Goal: Entertainment & Leisure: Consume media (video, audio)

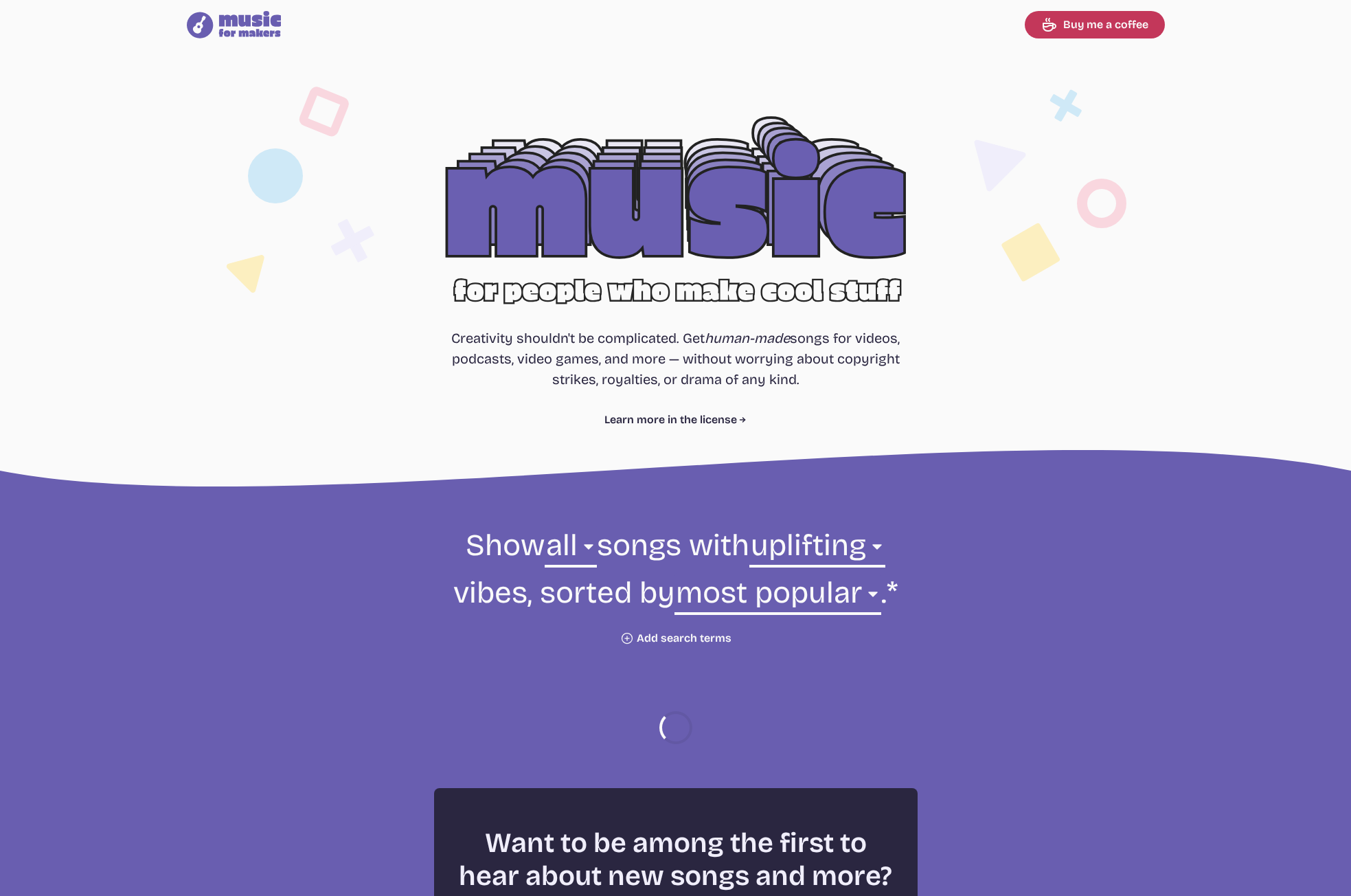
select select "uplifting"
select select "most popular"
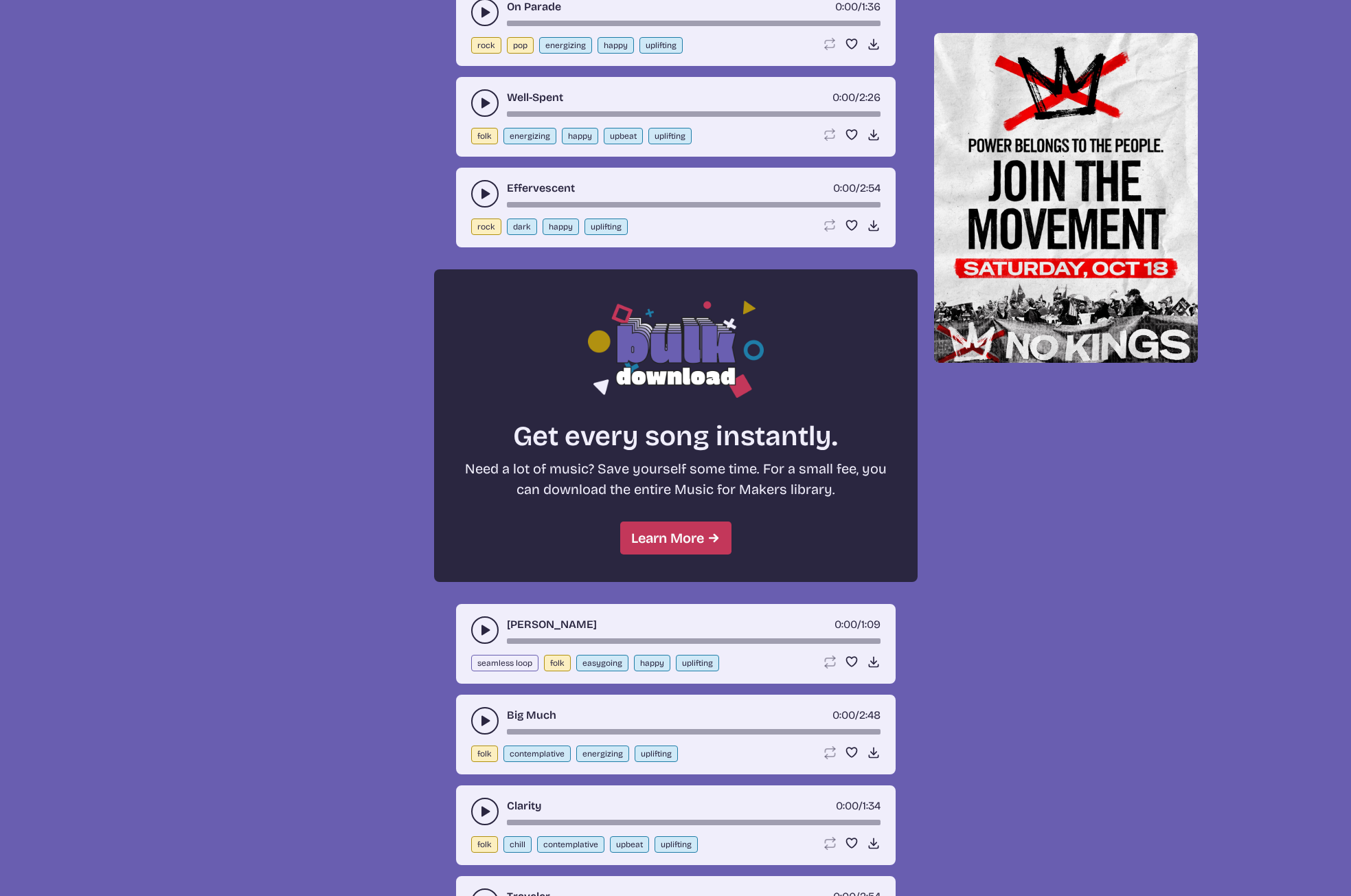
scroll to position [1058, 0]
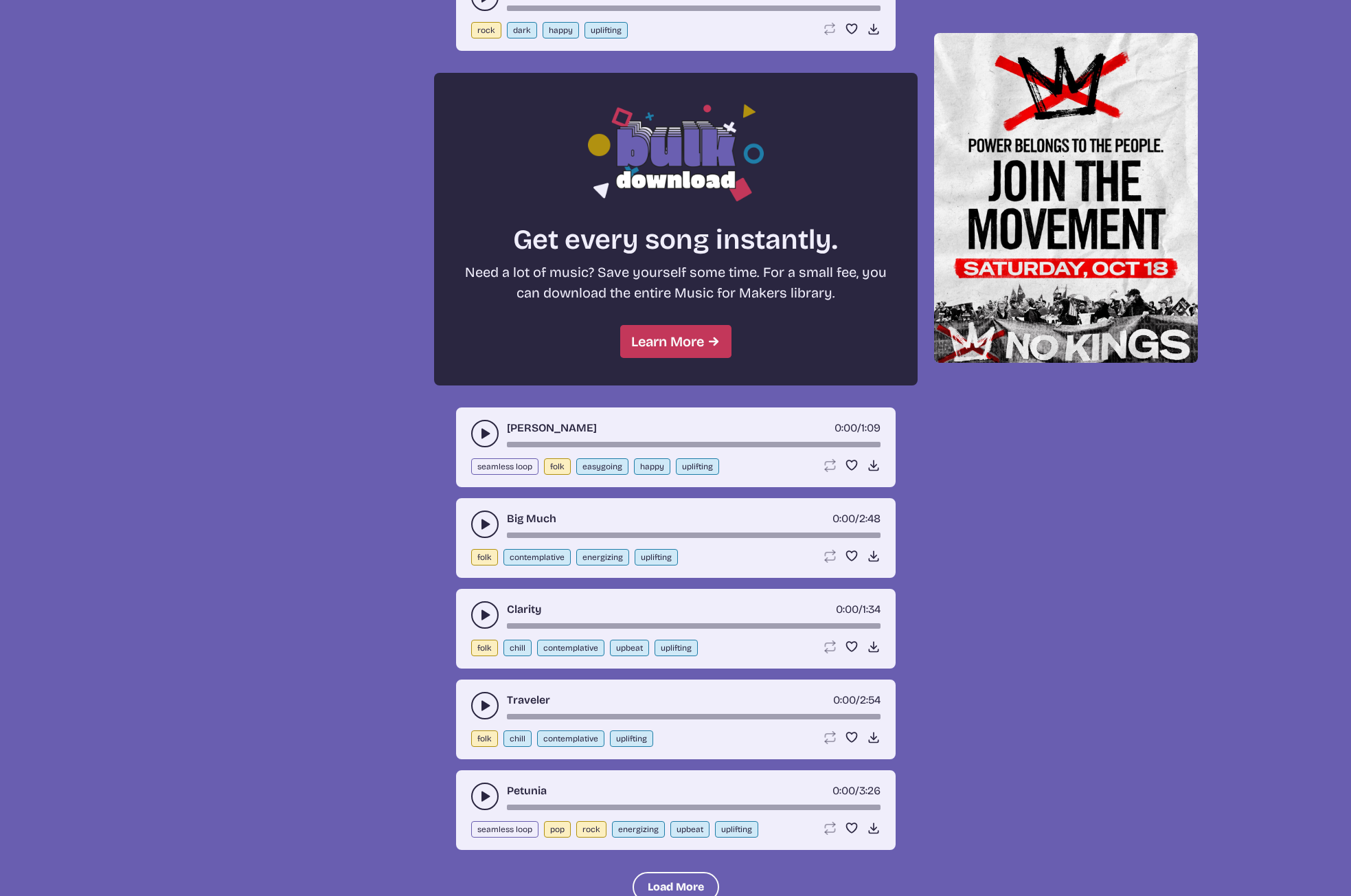
click at [482, 616] on use "play-pause toggle" at bounding box center [485, 615] width 14 height 14
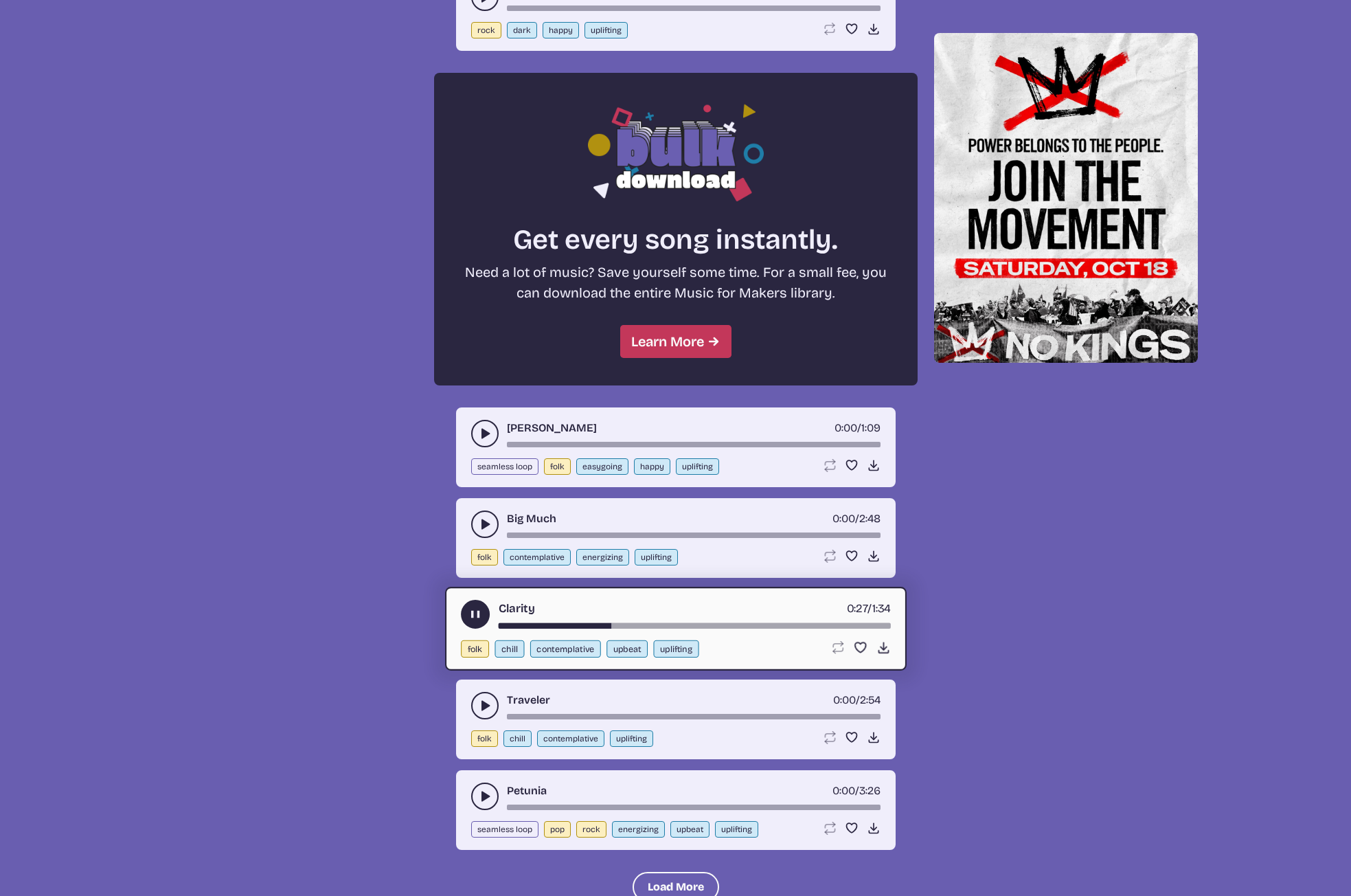
click at [479, 620] on icon "play-pause toggle" at bounding box center [475, 615] width 15 height 15
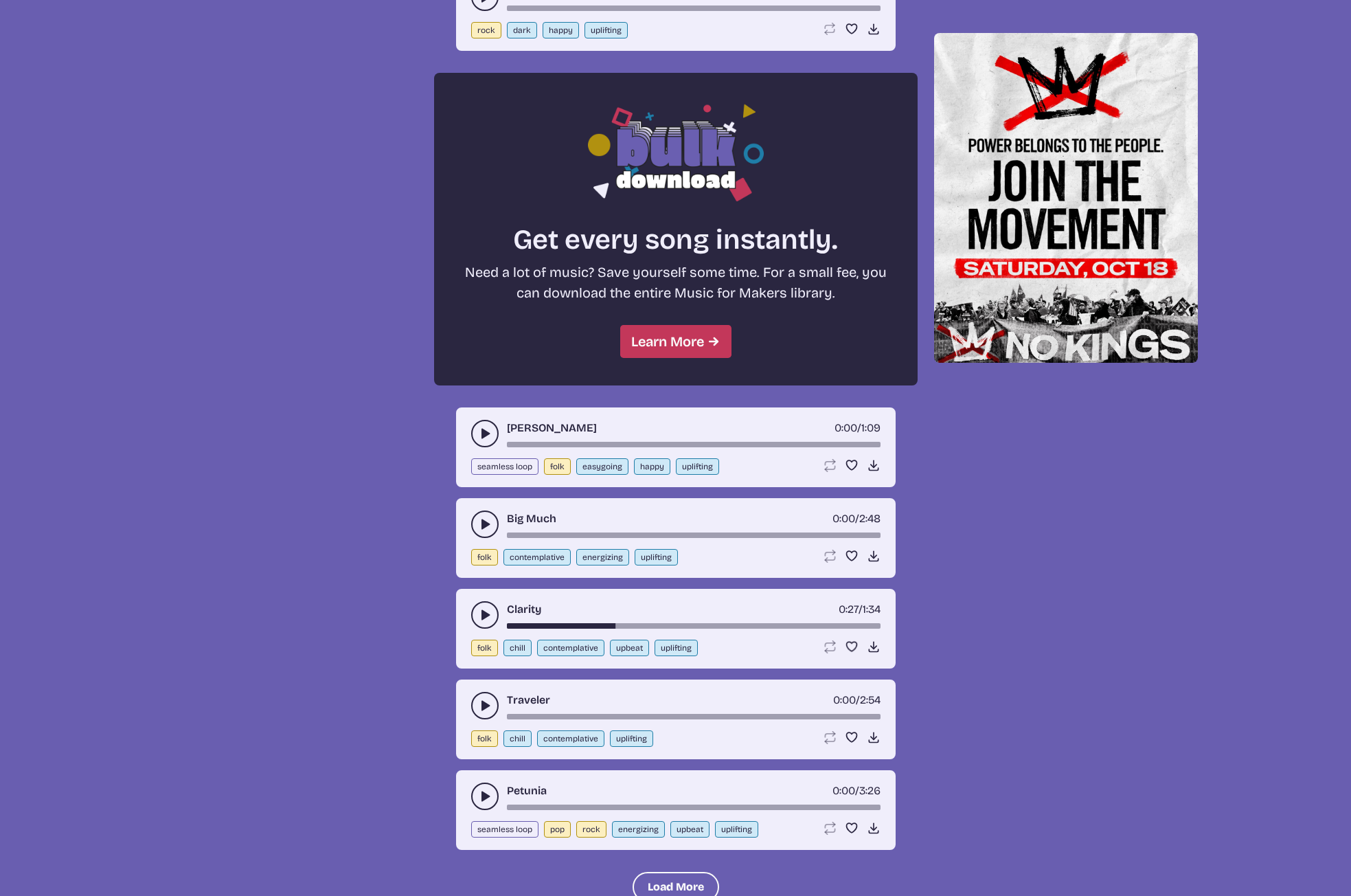
click at [484, 431] on use "play-pause toggle" at bounding box center [485, 433] width 14 height 14
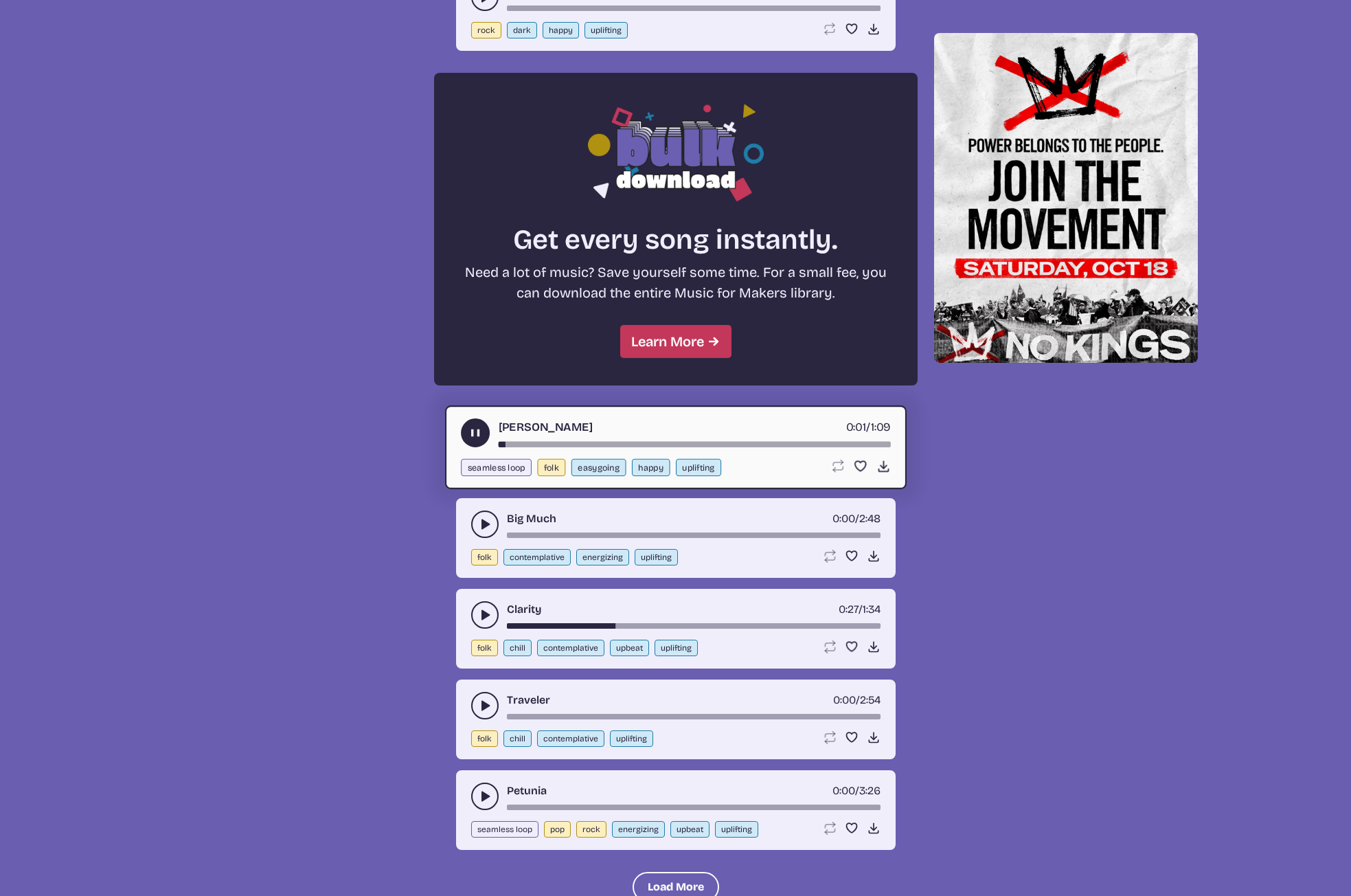
click at [488, 522] on icon "play-pause toggle" at bounding box center [485, 524] width 14 height 14
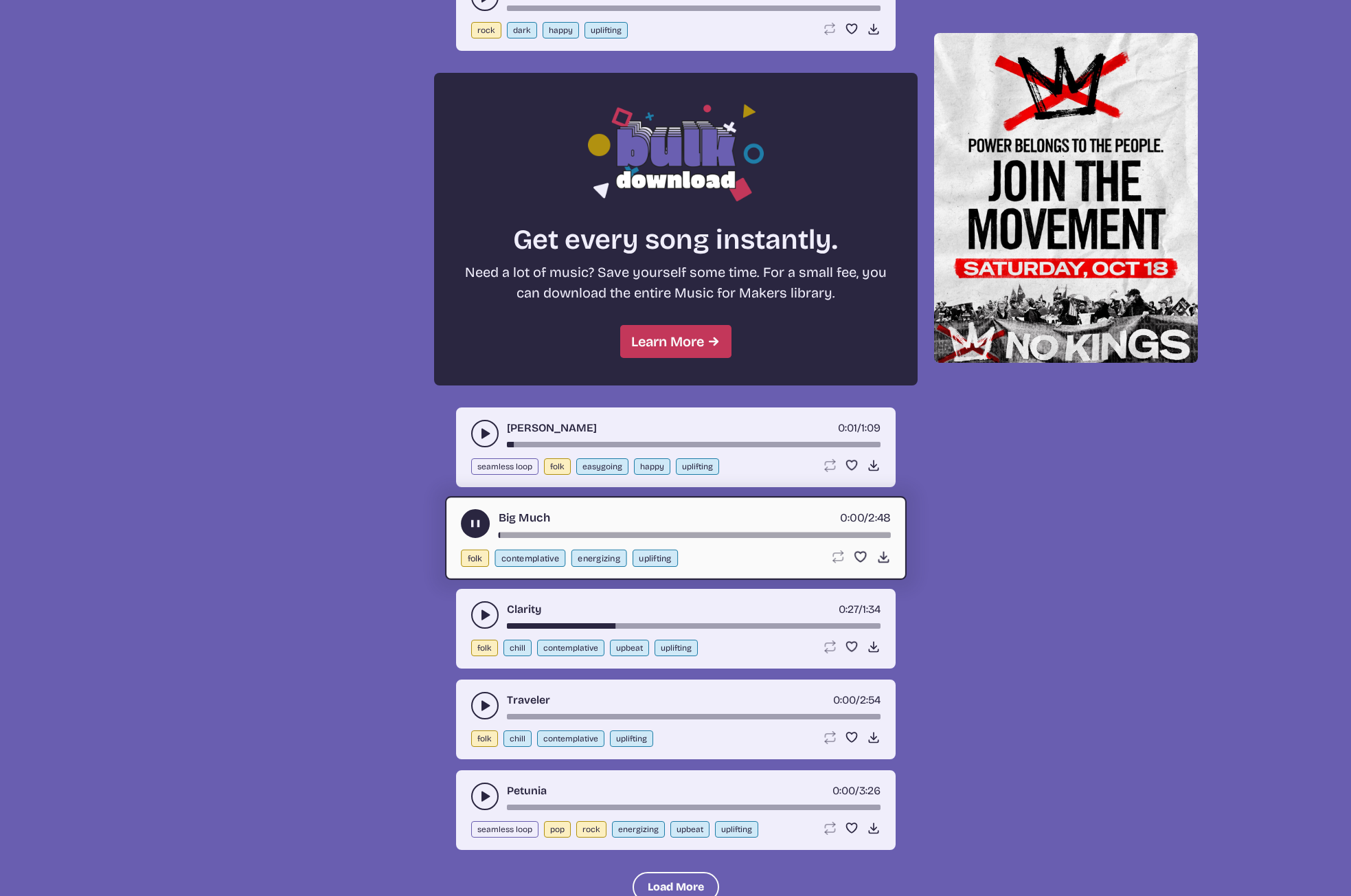
click at [484, 617] on use "play-pause toggle" at bounding box center [485, 615] width 14 height 14
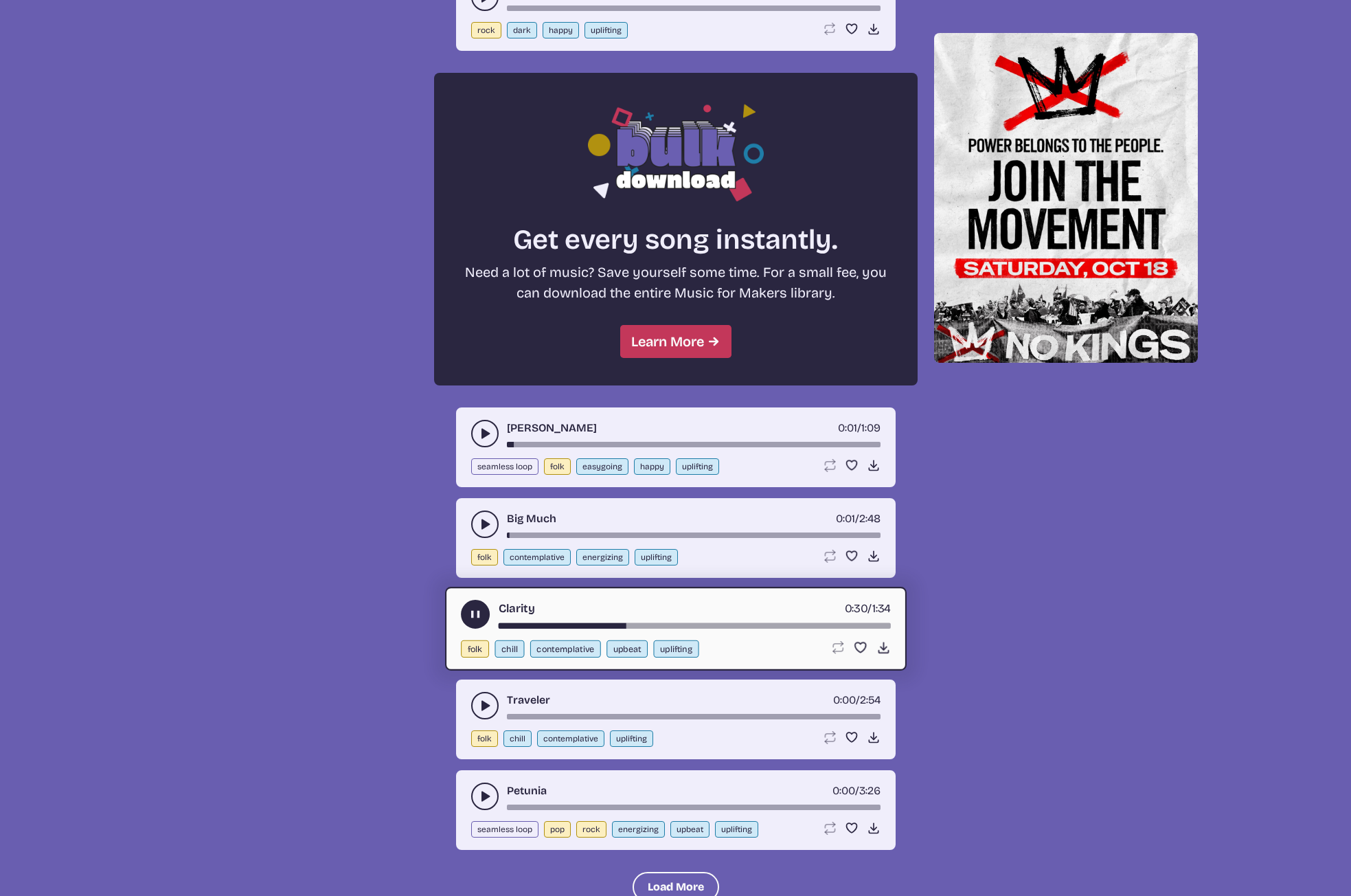
click at [482, 709] on use "play-pause toggle" at bounding box center [485, 706] width 14 height 14
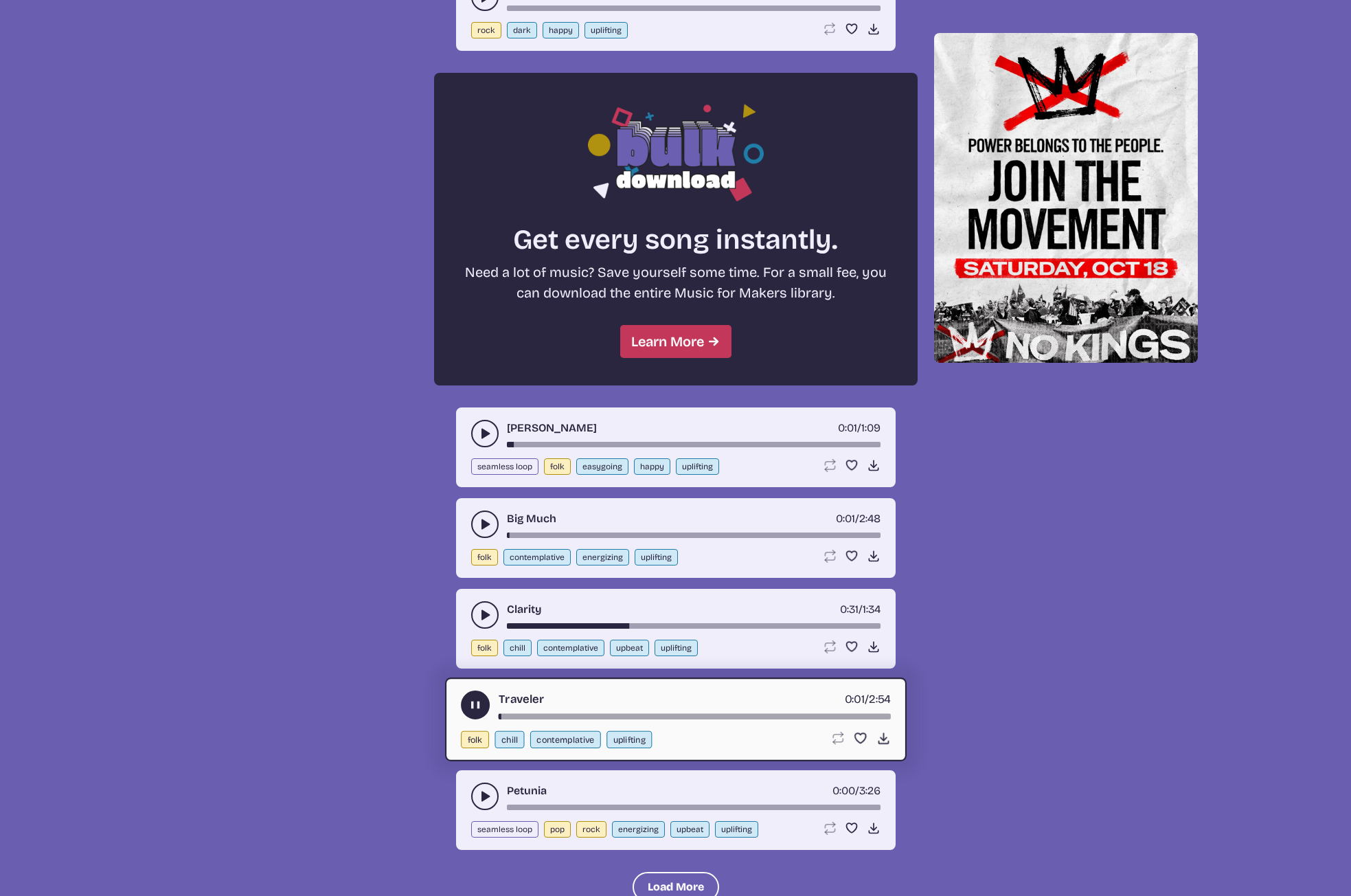
click at [480, 798] on icon "play-pause toggle" at bounding box center [485, 797] width 14 height 14
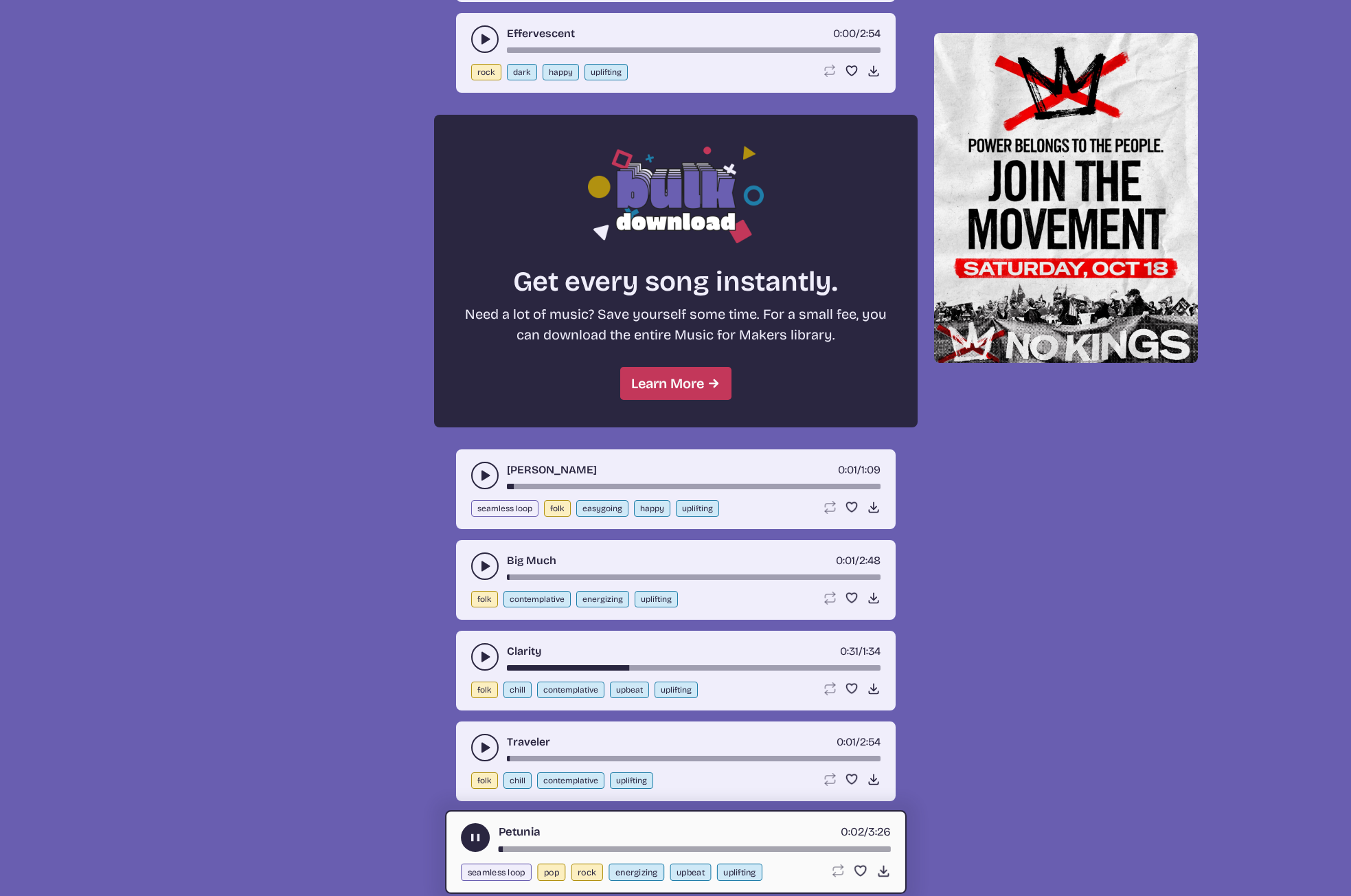
scroll to position [467, 0]
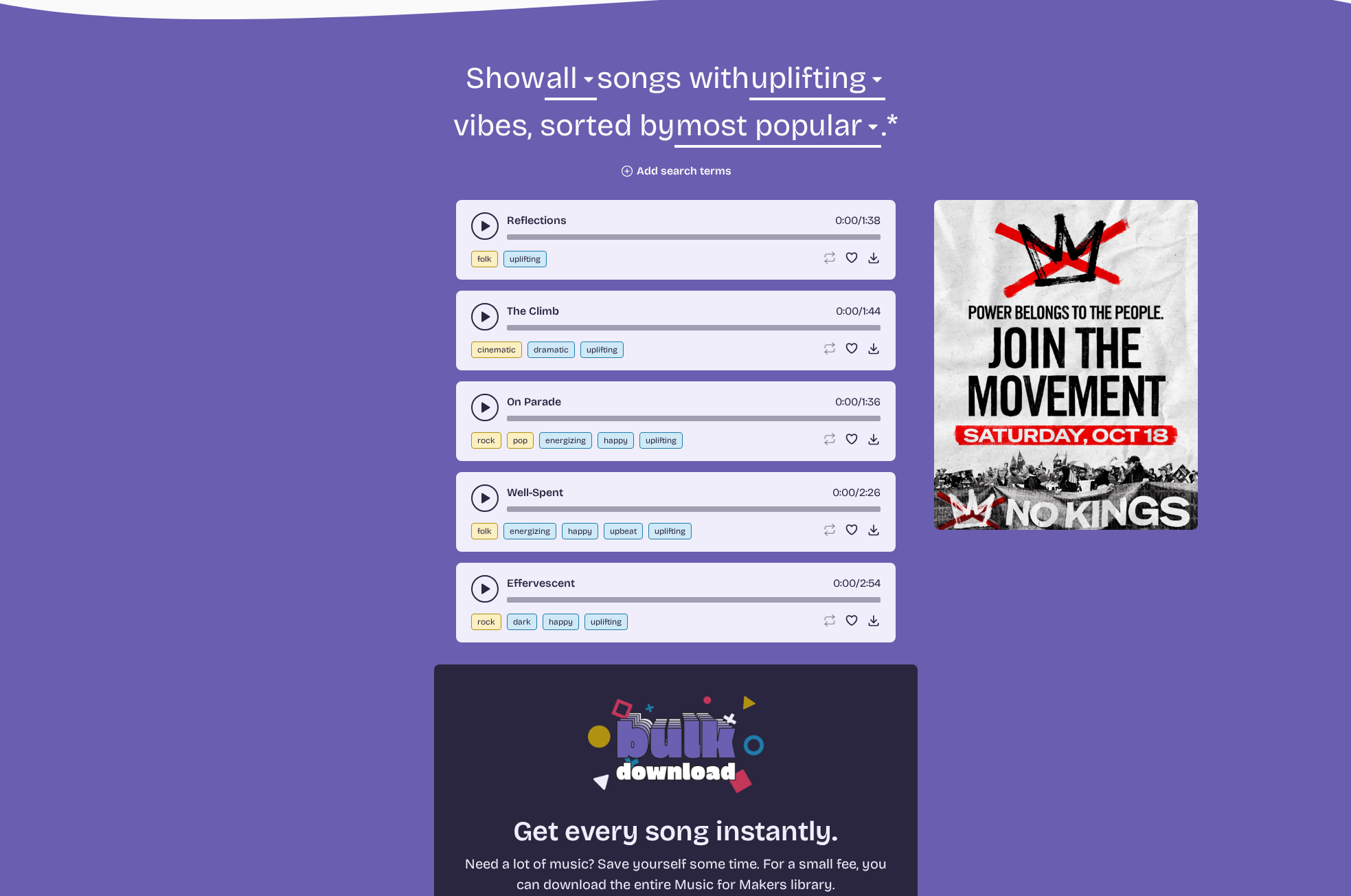
click at [489, 222] on icon "play-pause toggle" at bounding box center [485, 226] width 14 height 14
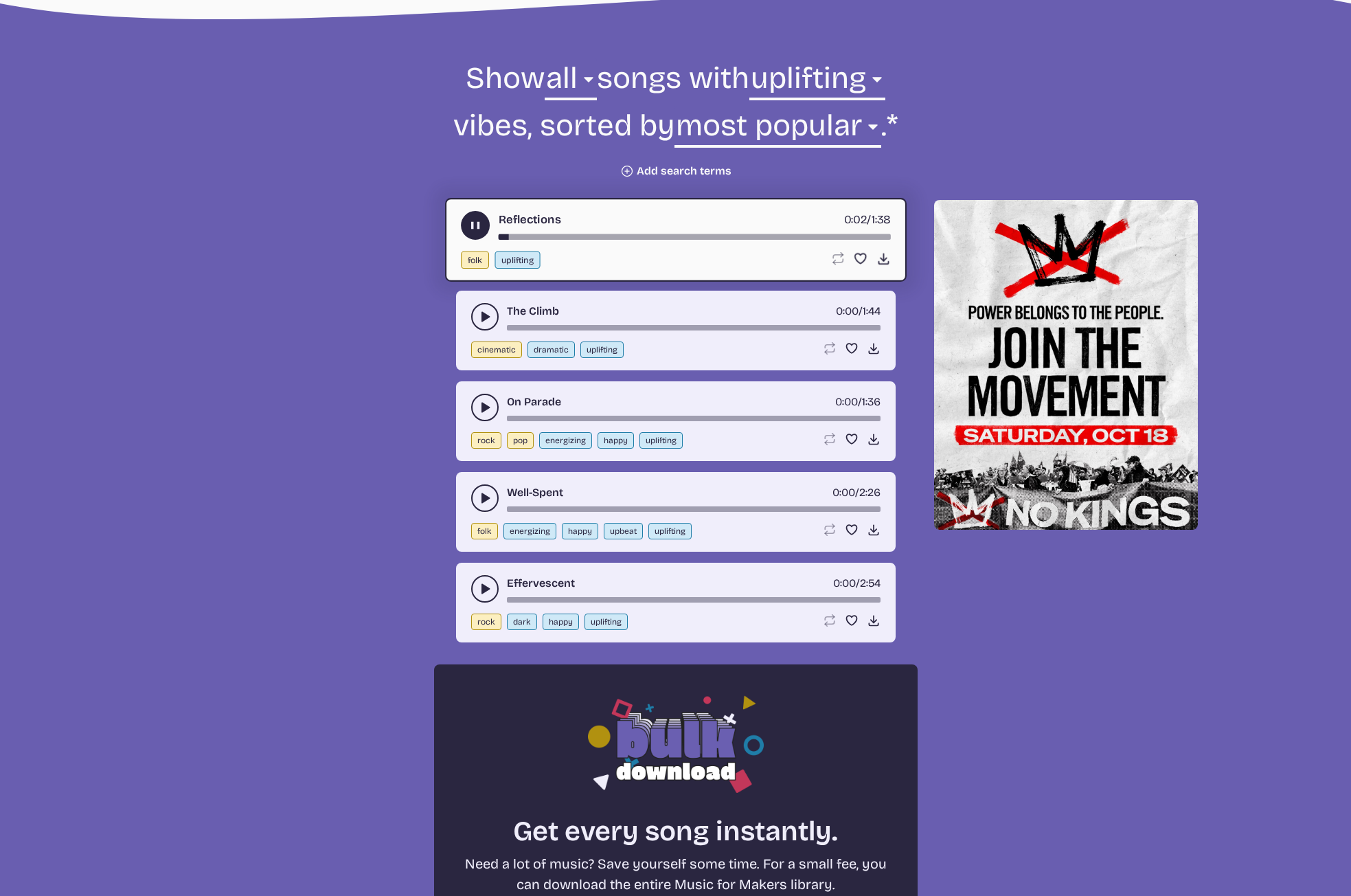
click at [487, 314] on icon "play-pause toggle" at bounding box center [485, 317] width 14 height 14
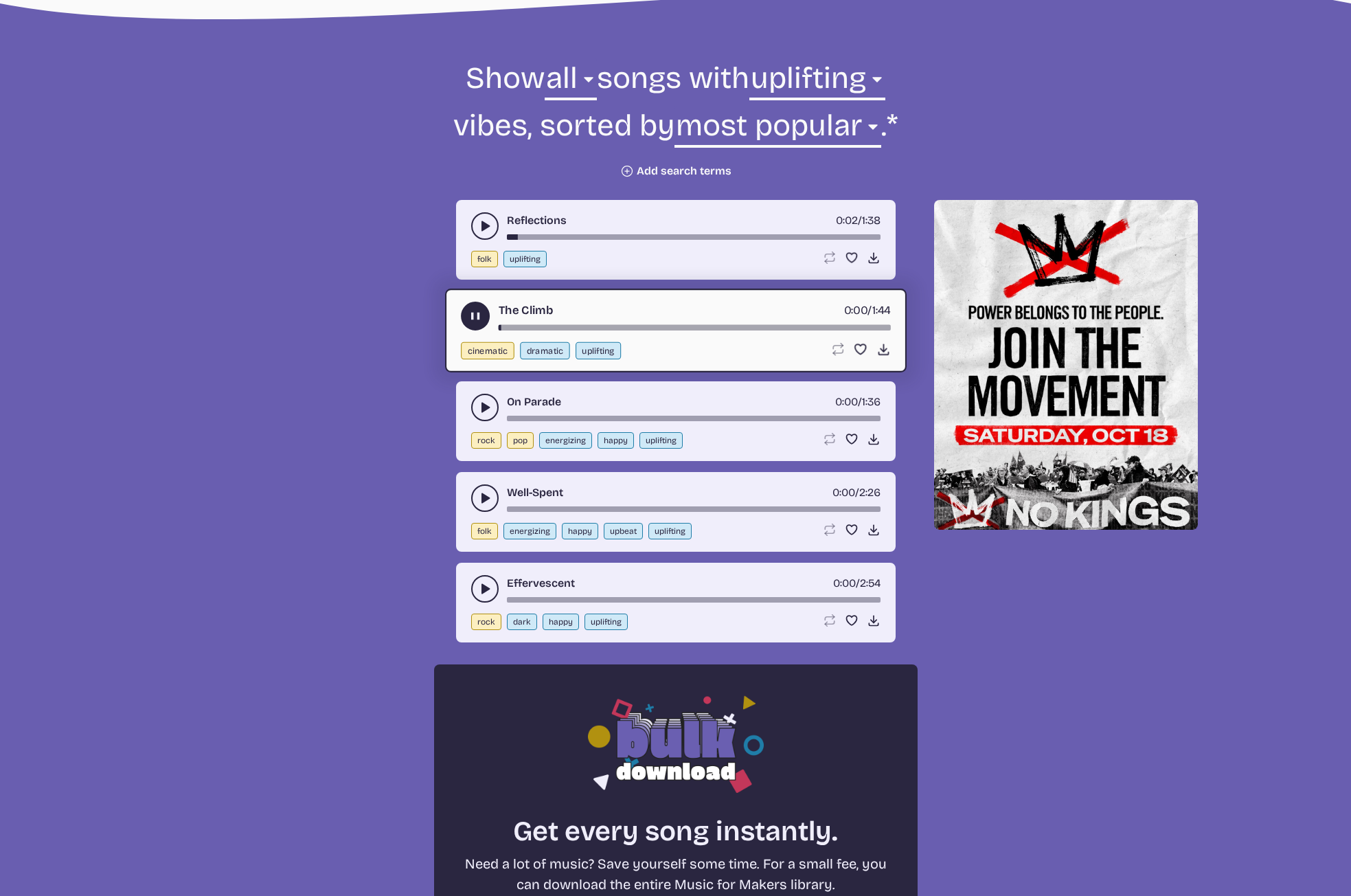
click at [481, 410] on icon "play-pause toggle" at bounding box center [485, 407] width 14 height 14
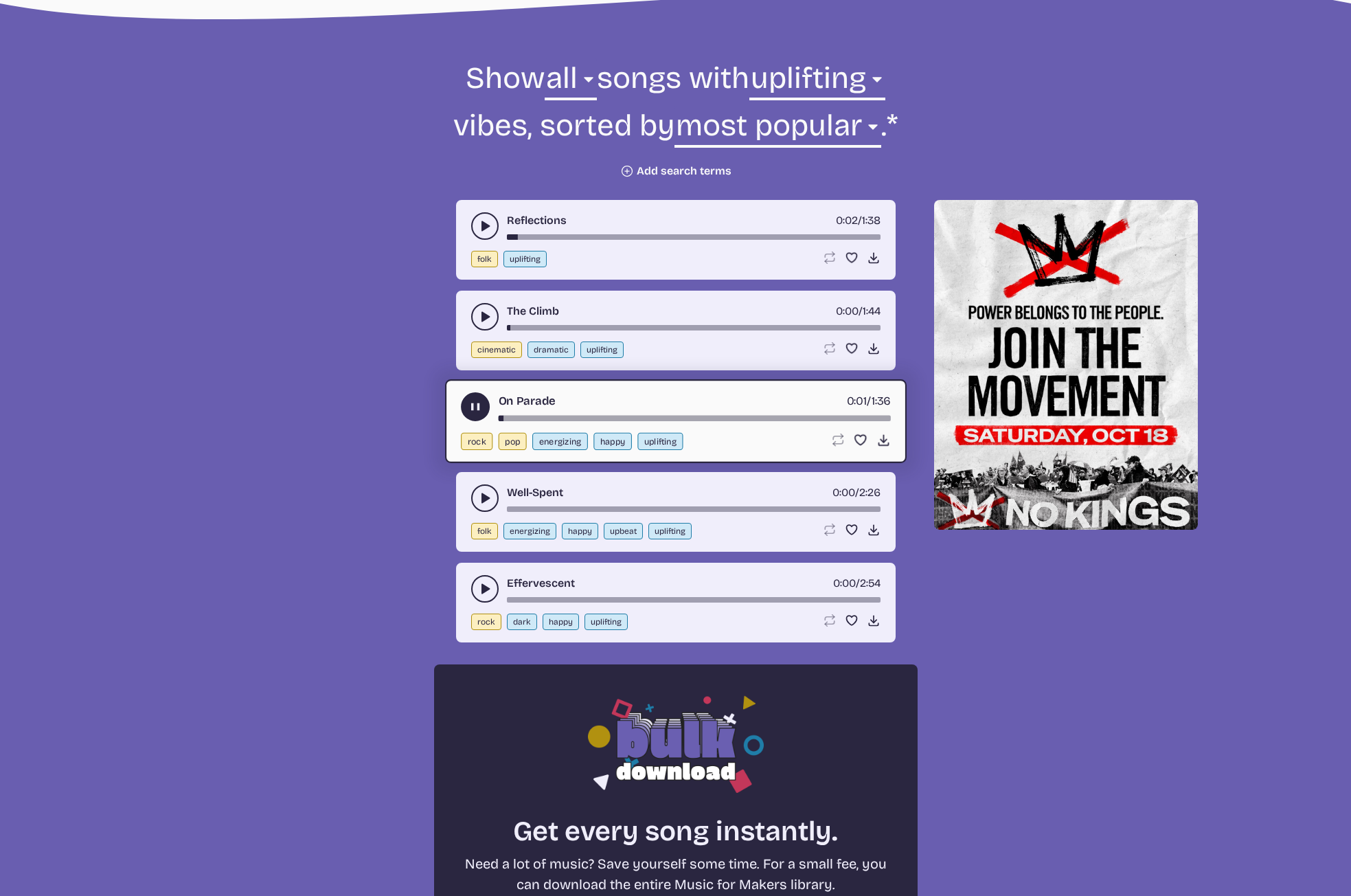
click at [482, 501] on use "play-pause toggle" at bounding box center [485, 498] width 14 height 14
